Goal: Obtain resource: Download file/media

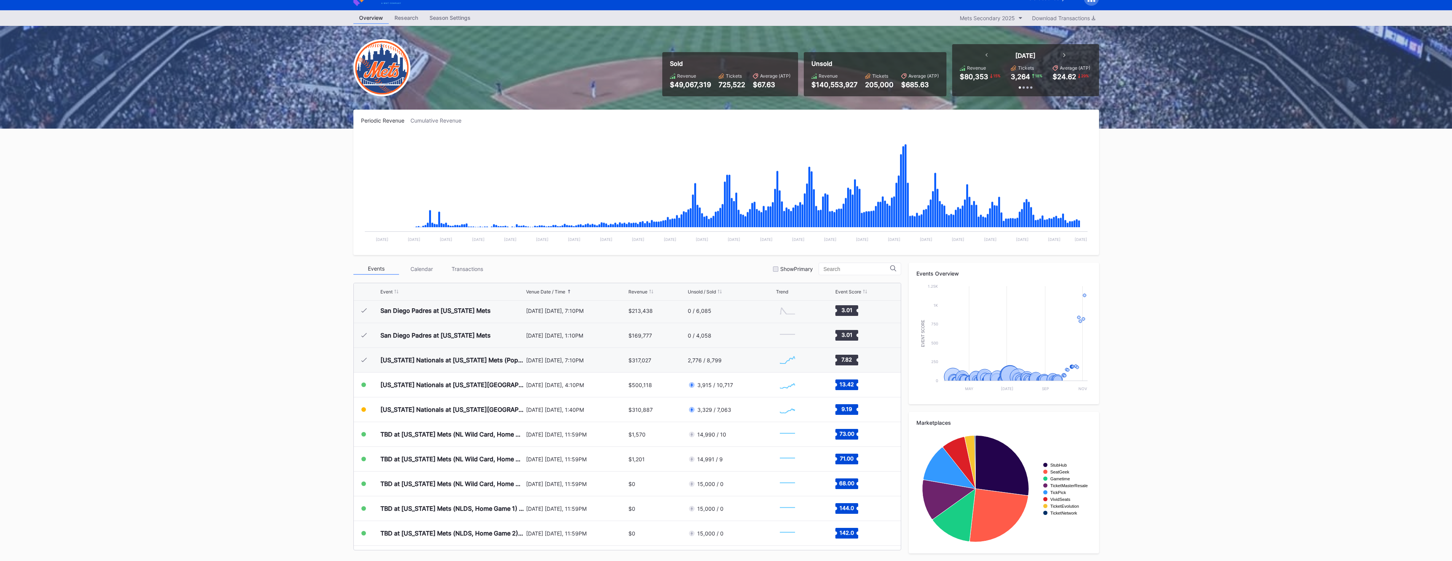
scroll to position [1820, 0]
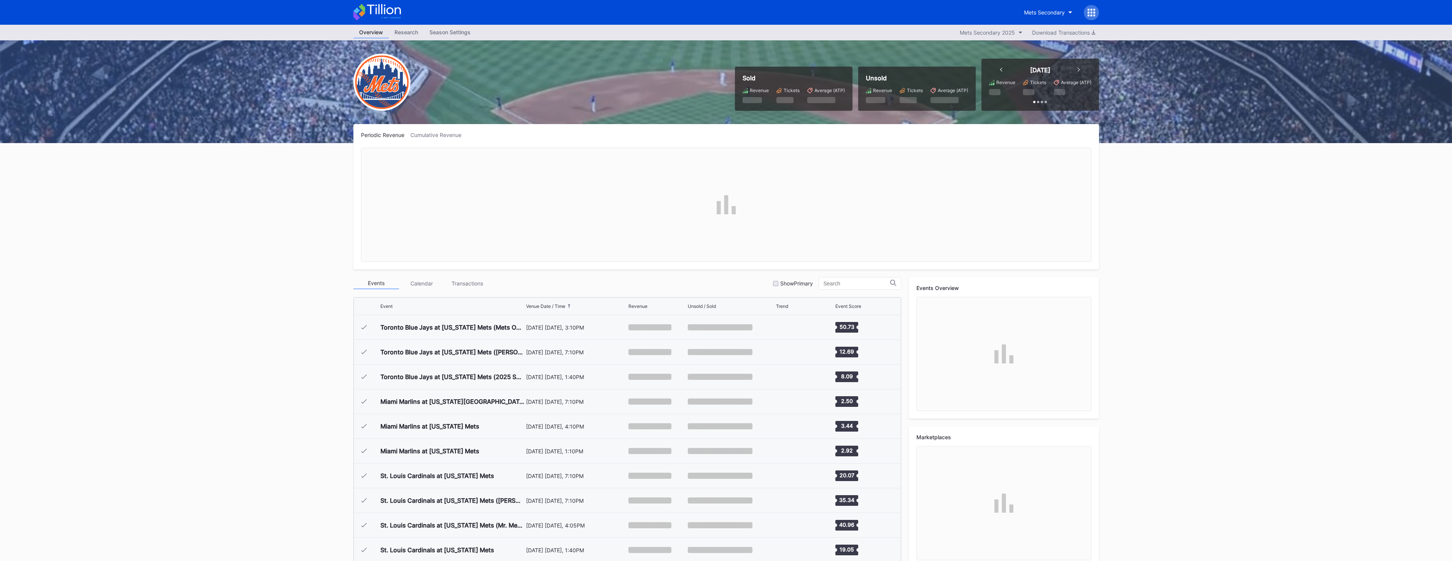
scroll to position [1929, 0]
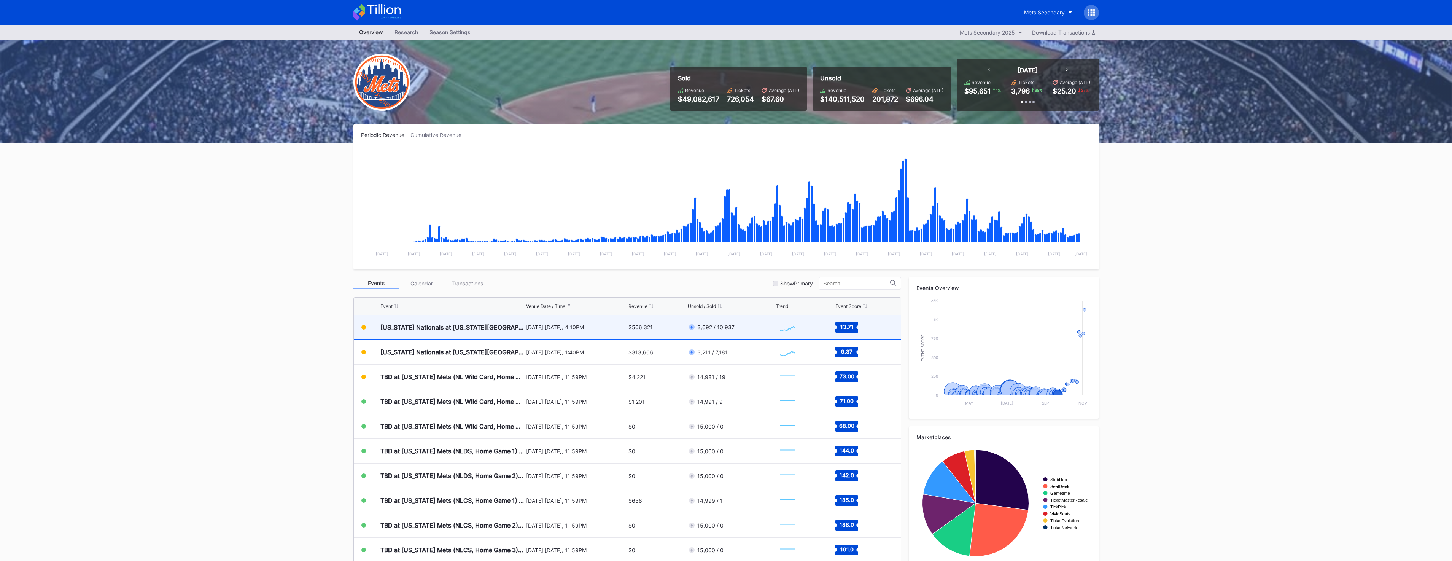
click at [678, 329] on div "$506,321" at bounding box center [656, 327] width 57 height 24
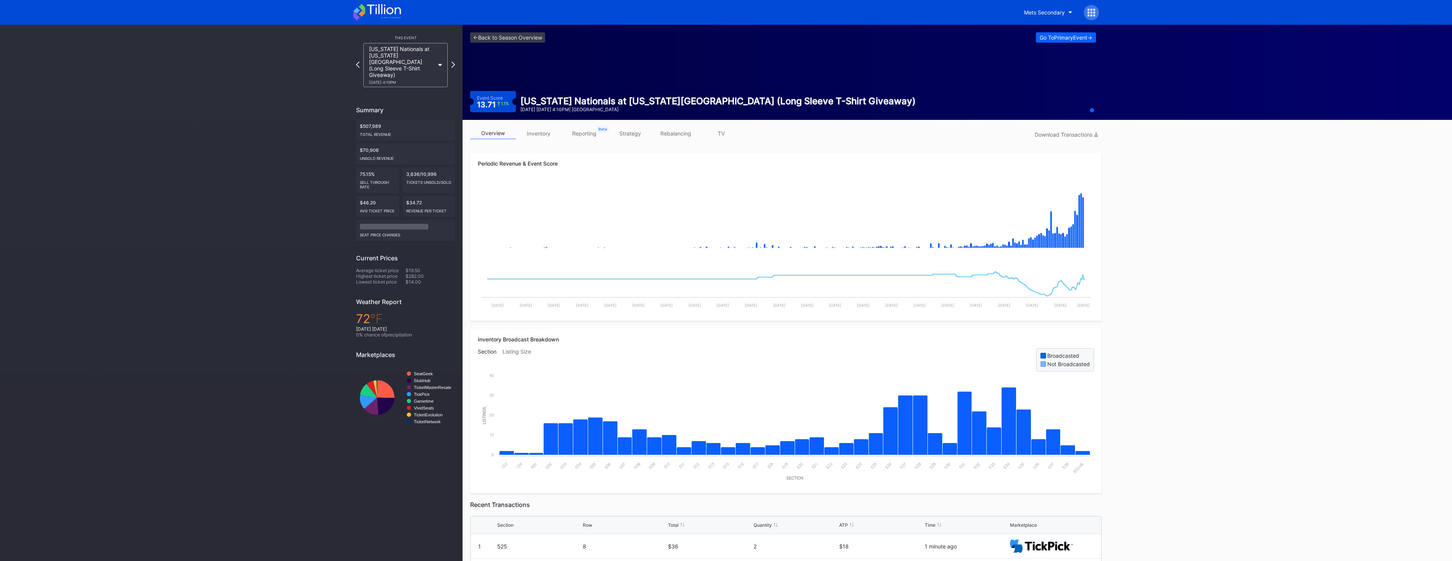
click at [724, 135] on link "TV" at bounding box center [721, 133] width 46 height 12
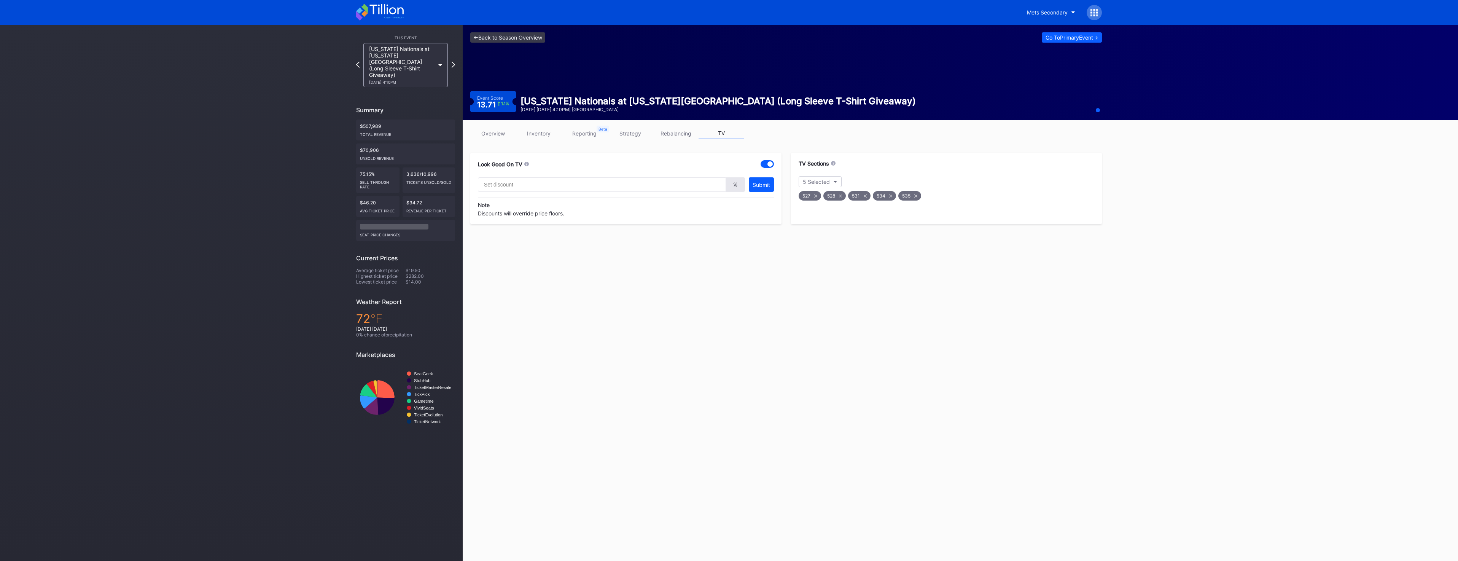
click at [538, 137] on link "inventory" at bounding box center [539, 133] width 46 height 12
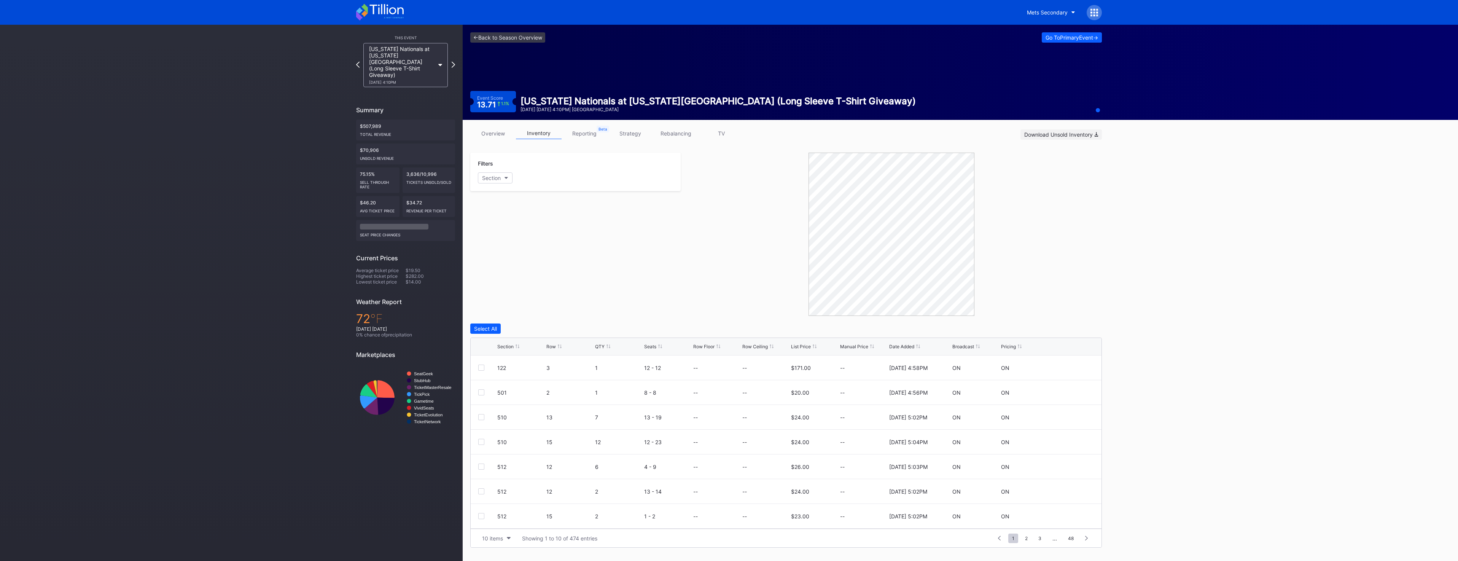
click at [1082, 138] on button "Download Unsold Inventory" at bounding box center [1060, 134] width 81 height 10
click at [475, 136] on link "overview" at bounding box center [493, 133] width 46 height 12
